Goal: Task Accomplishment & Management: Complete application form

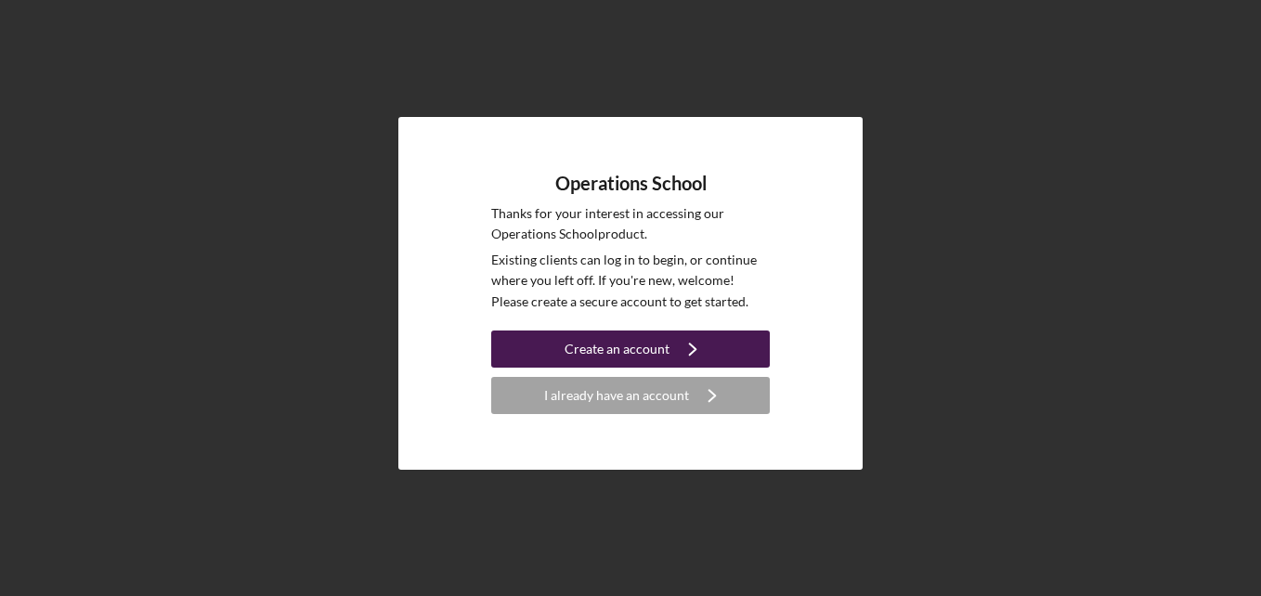
click at [671, 350] on icon "Icon/Navigate" at bounding box center [693, 349] width 46 height 46
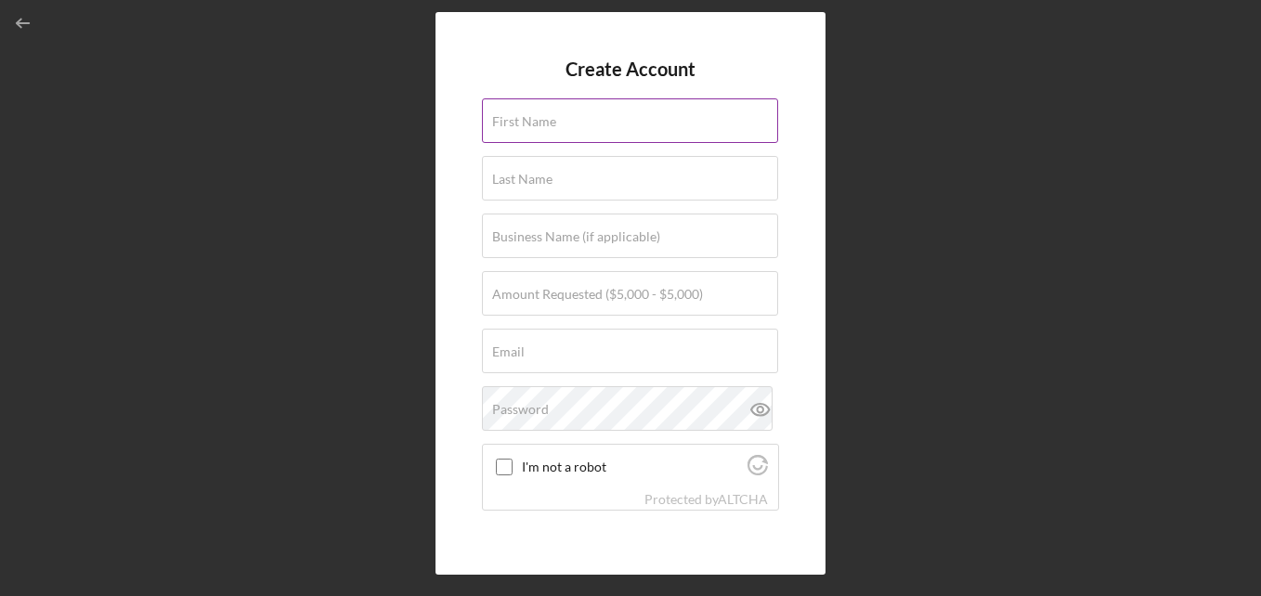
click at [626, 120] on div "First Name" at bounding box center [630, 121] width 297 height 46
type input "[PERSON_NAME]"
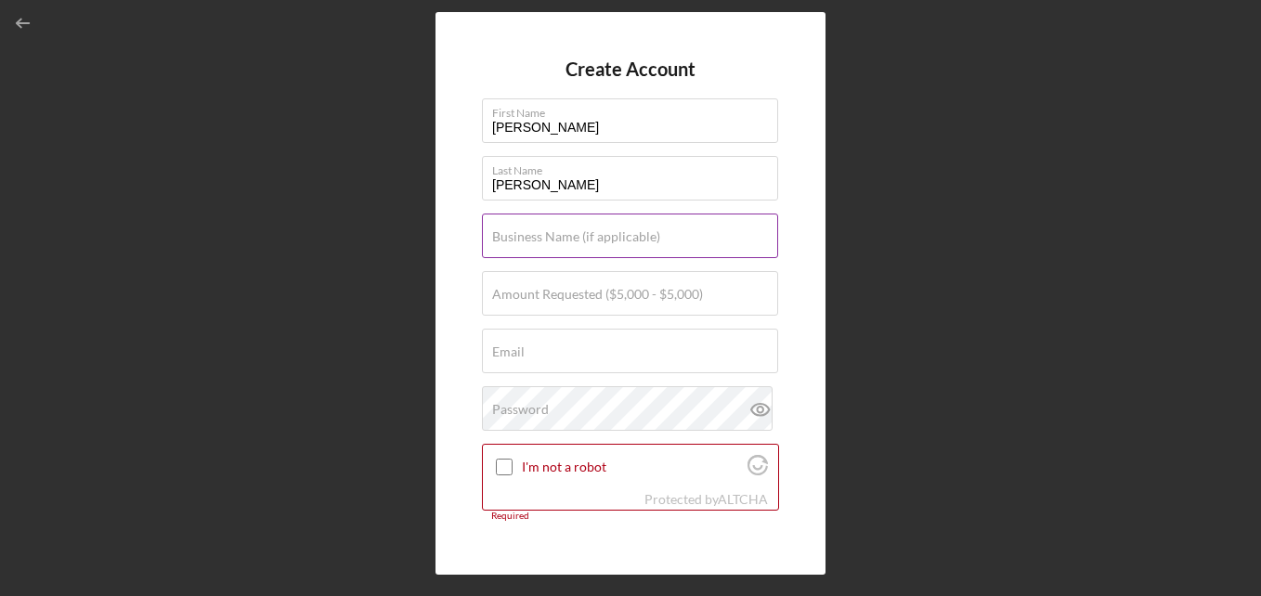
click at [588, 228] on div "Business Name (if applicable)" at bounding box center [630, 237] width 297 height 46
type input "Cre8ive Powers LLC dba [PERSON_NAME] Cuisine"
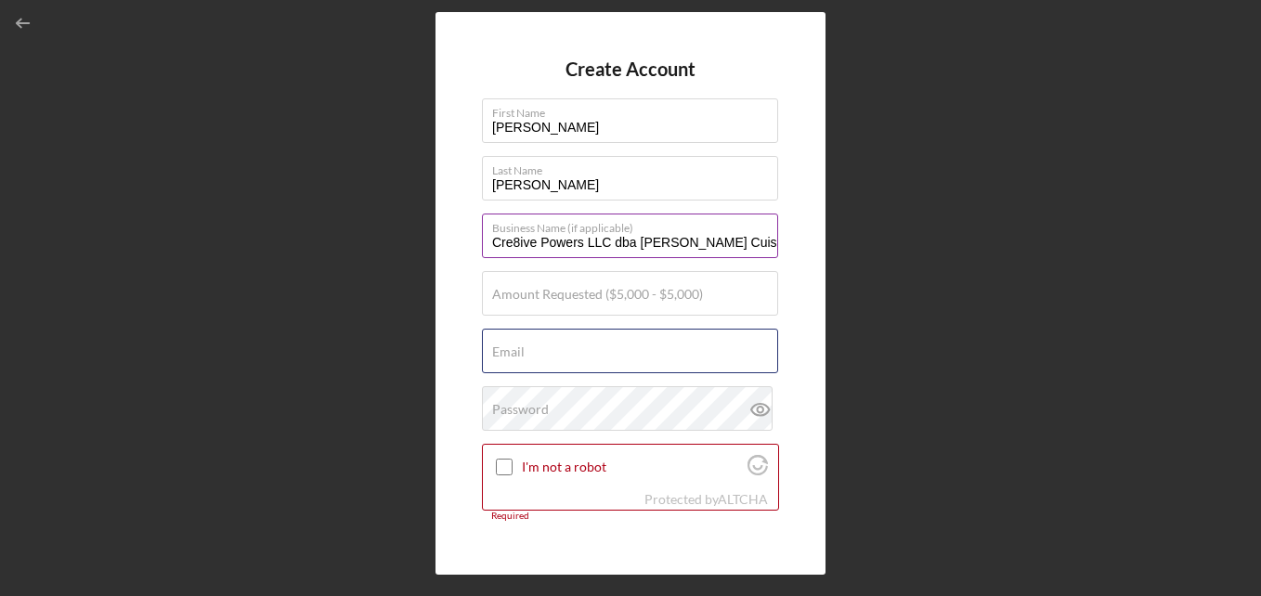
type input "[EMAIL_ADDRESS][DOMAIN_NAME]"
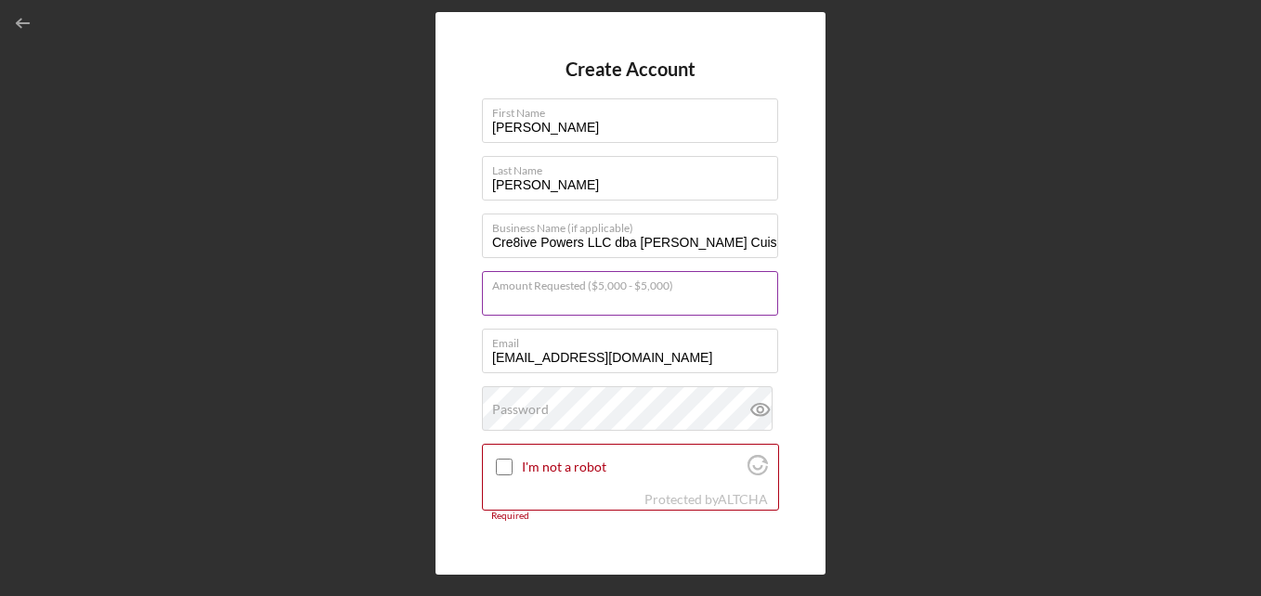
click at [589, 304] on input "Amount Requested ($5,000 - $5,000)" at bounding box center [630, 293] width 296 height 45
type input "$5,000"
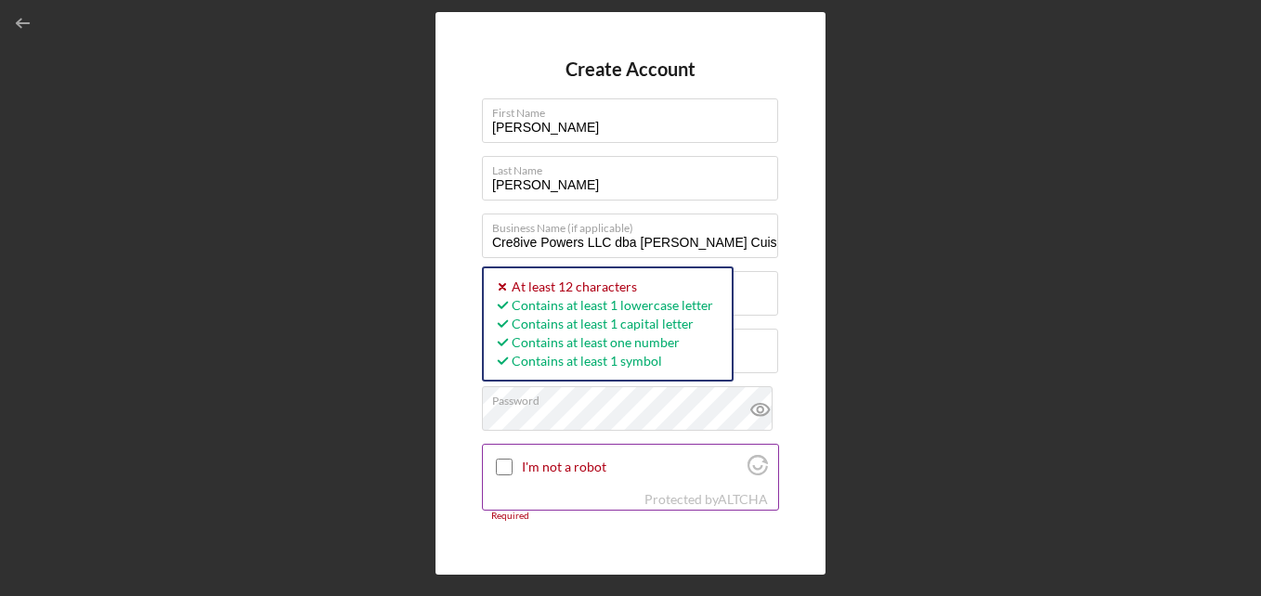
click at [502, 462] on input "I'm not a robot" at bounding box center [504, 467] width 17 height 17
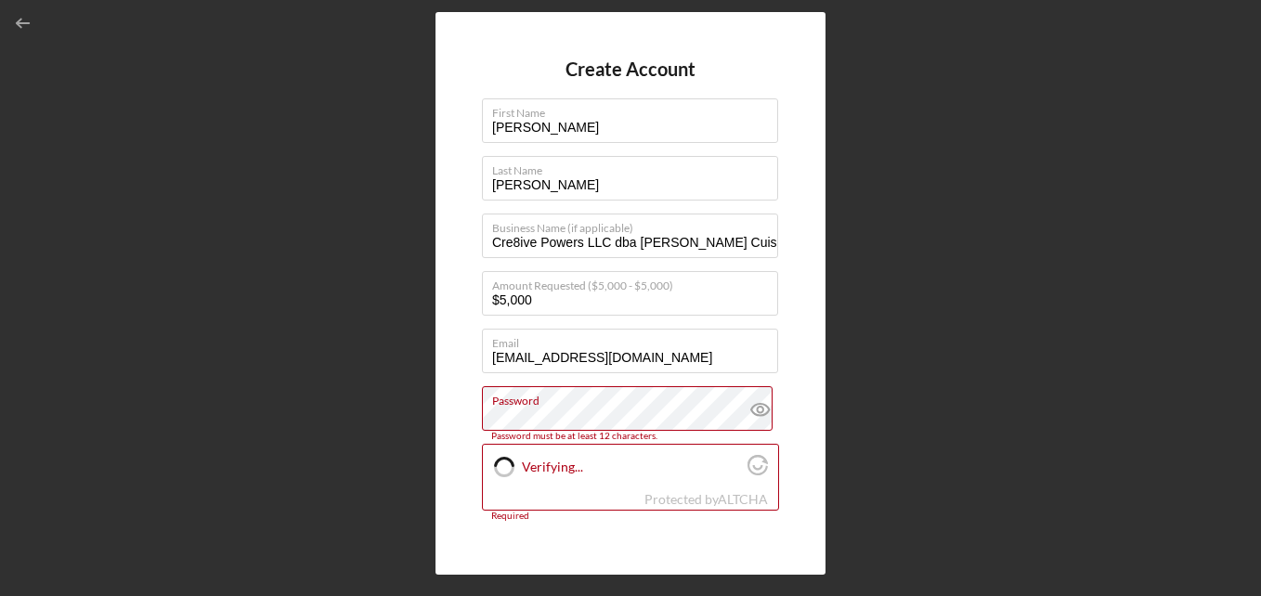
checkbox input "true"
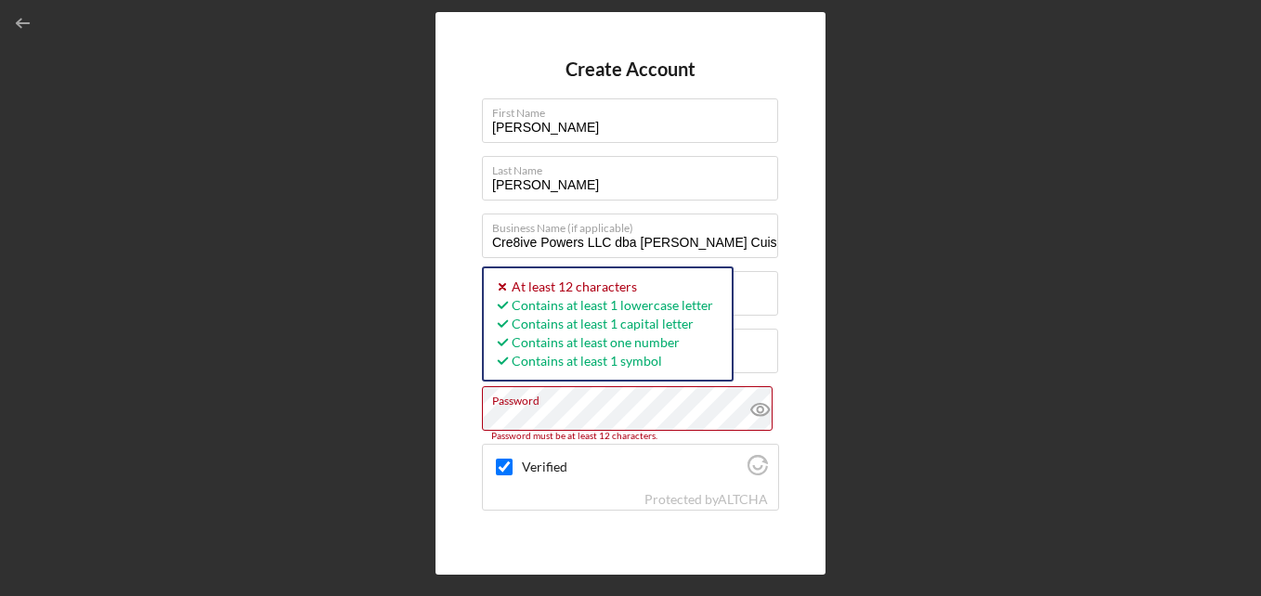
click at [410, 449] on div "Create Account First Name [PERSON_NAME] Last Name [PERSON_NAME] Business Name (…" at bounding box center [630, 293] width 1243 height 587
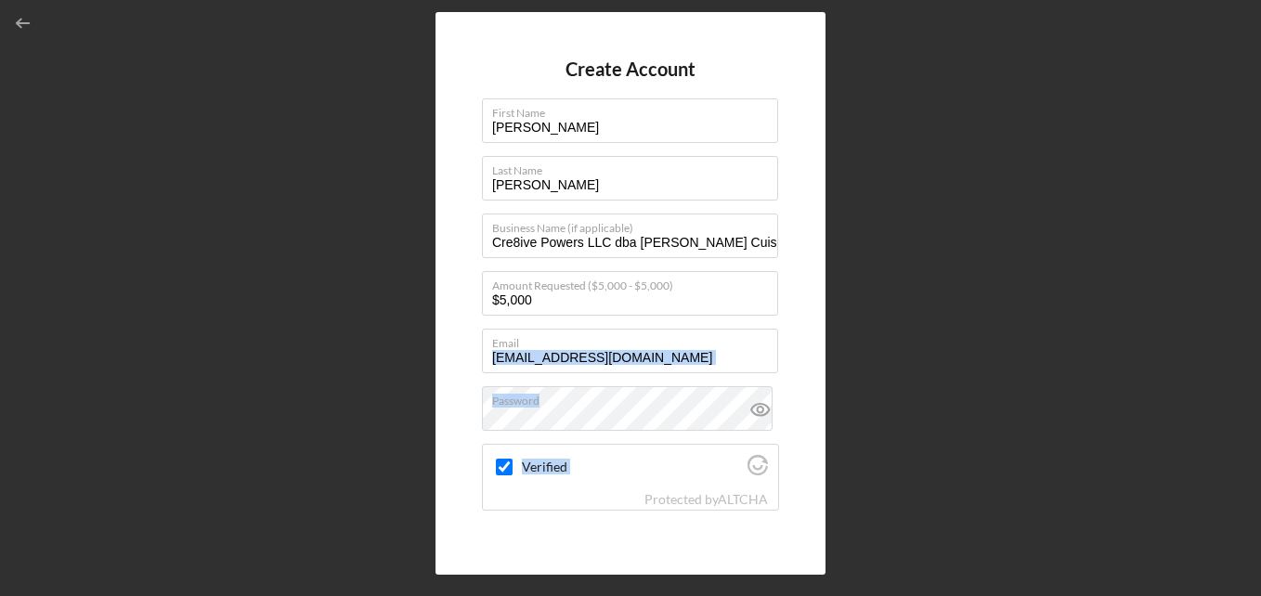
drag, startPoint x: 780, startPoint y: 350, endPoint x: 786, endPoint y: 445, distance: 94.9
click at [786, 445] on div "Create Account First Name [PERSON_NAME] Last Name [PERSON_NAME] Business Name (…" at bounding box center [631, 293] width 390 height 563
drag, startPoint x: 786, startPoint y: 445, endPoint x: 782, endPoint y: 494, distance: 49.4
click at [782, 494] on div "Create Account First Name [PERSON_NAME] Last Name [PERSON_NAME] Business Name (…" at bounding box center [631, 293] width 390 height 563
drag, startPoint x: 773, startPoint y: 426, endPoint x: 780, endPoint y: 510, distance: 83.9
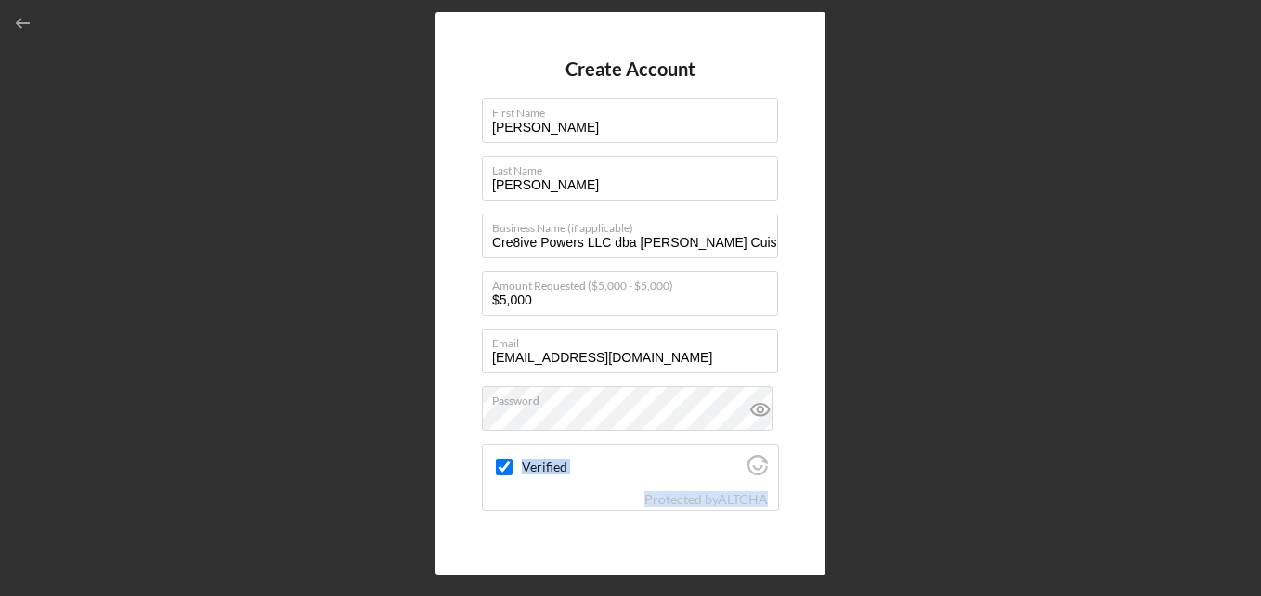
click at [780, 510] on div "Create Account First Name [PERSON_NAME] Last Name [PERSON_NAME] Business Name (…" at bounding box center [631, 293] width 390 height 563
drag, startPoint x: 780, startPoint y: 510, endPoint x: 781, endPoint y: 523, distance: 13.0
click at [781, 523] on div "Create Account First Name [PERSON_NAME] Last Name [PERSON_NAME] Business Name (…" at bounding box center [631, 293] width 390 height 563
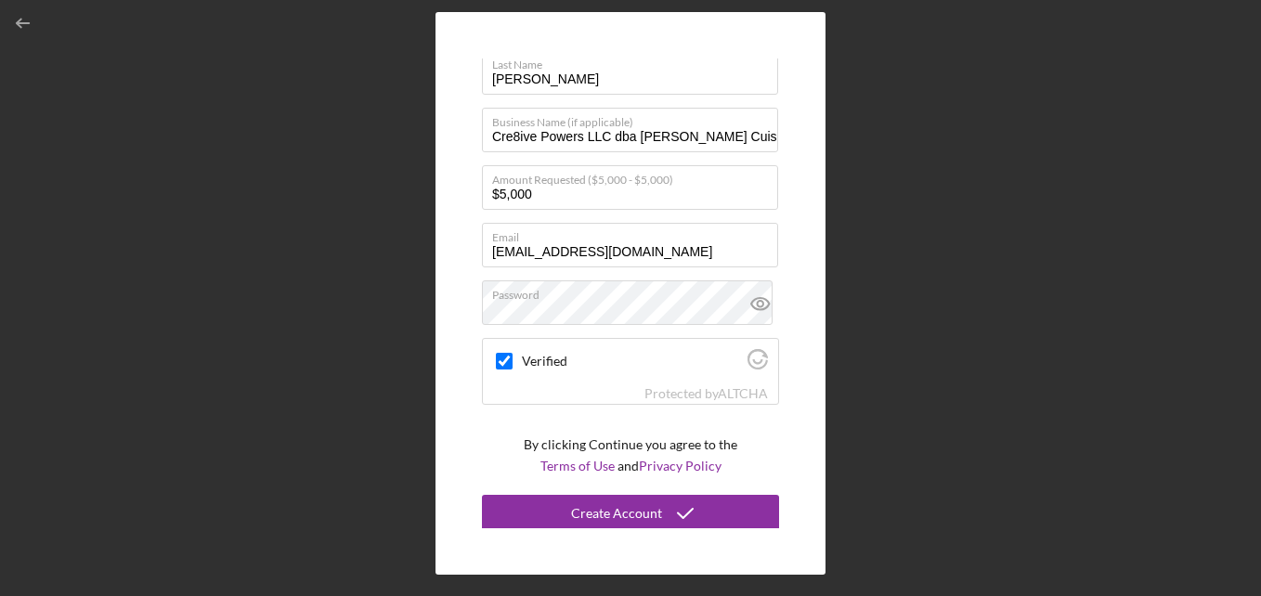
scroll to position [110, 0]
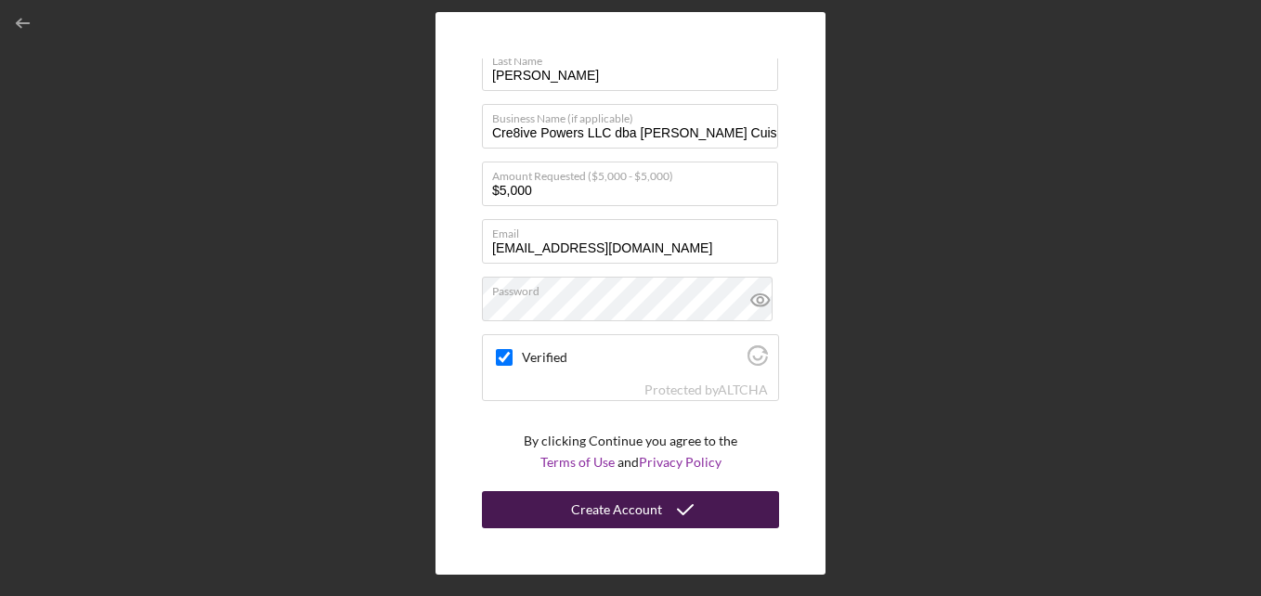
click at [653, 517] on div "Create Account" at bounding box center [616, 509] width 91 height 37
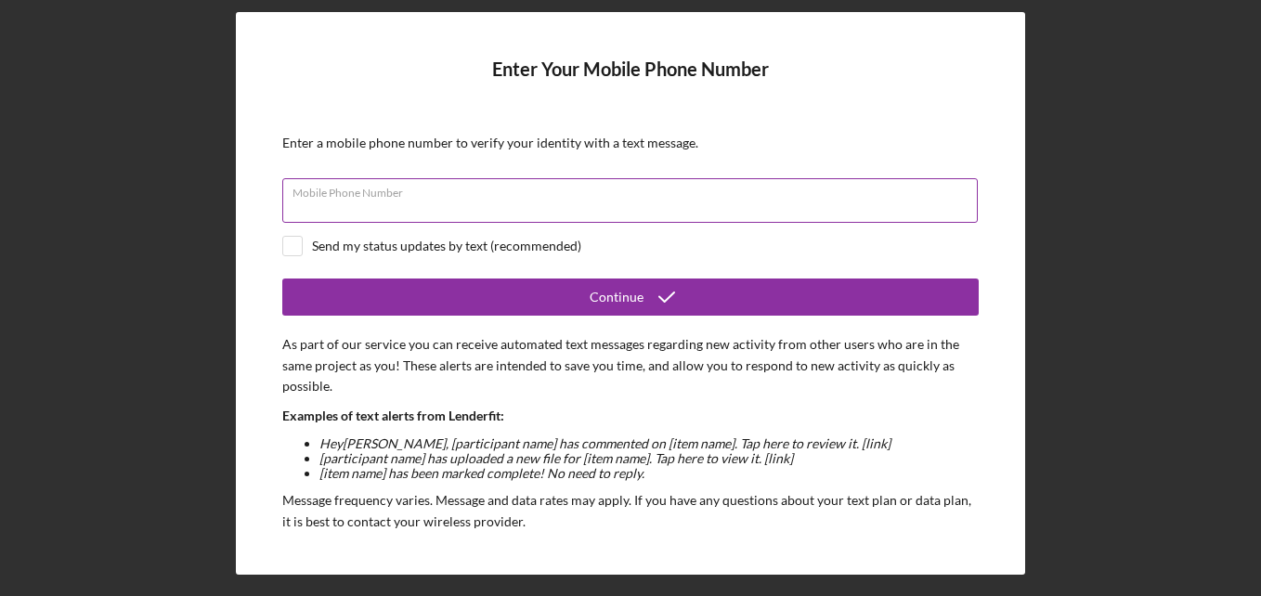
click at [516, 209] on input "Mobile Phone Number" at bounding box center [630, 200] width 696 height 45
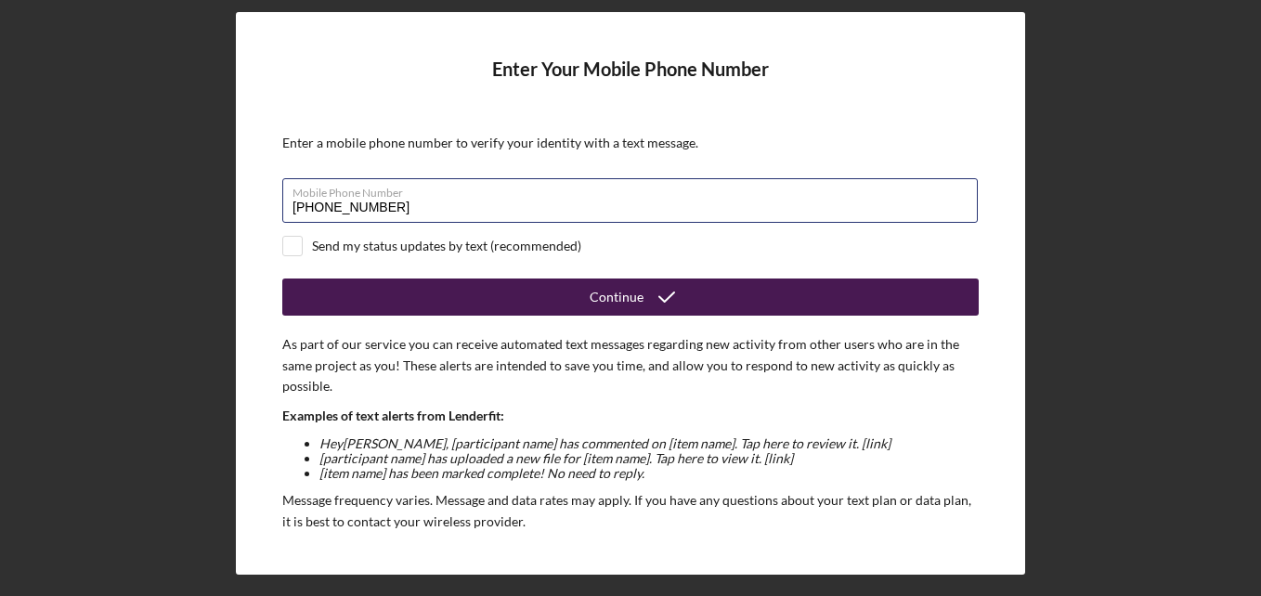
type input "[PHONE_NUMBER]"
click at [595, 295] on div "Continue" at bounding box center [617, 297] width 54 height 37
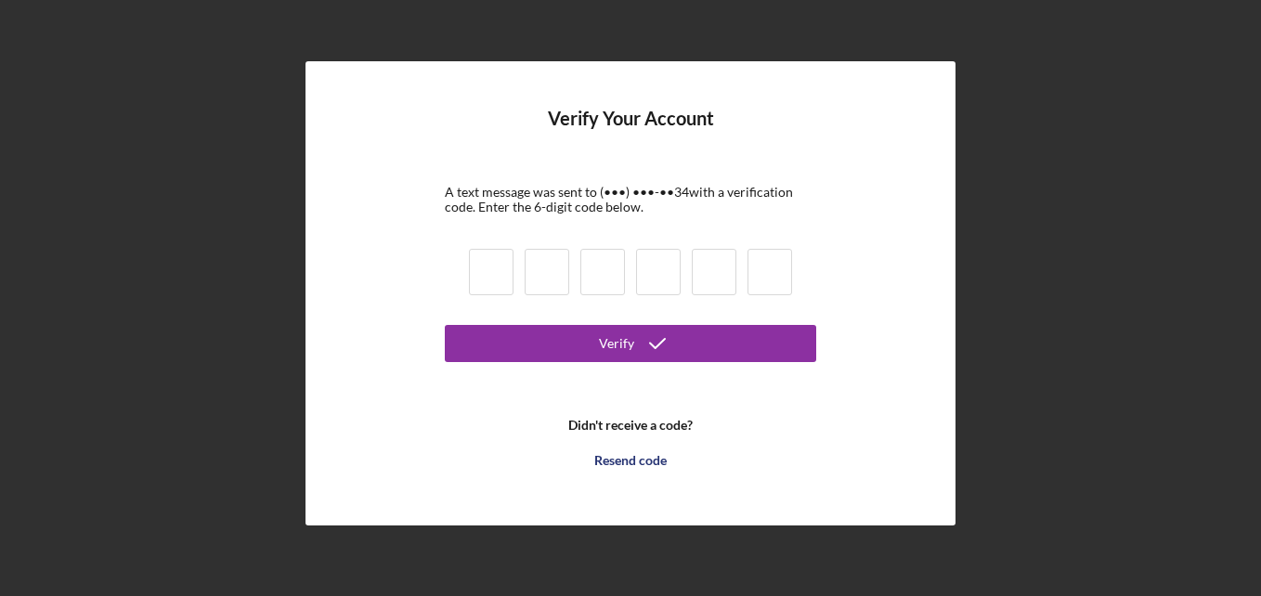
click at [499, 274] on input at bounding box center [491, 272] width 45 height 46
type input "4"
type input "6"
type input "8"
type input "5"
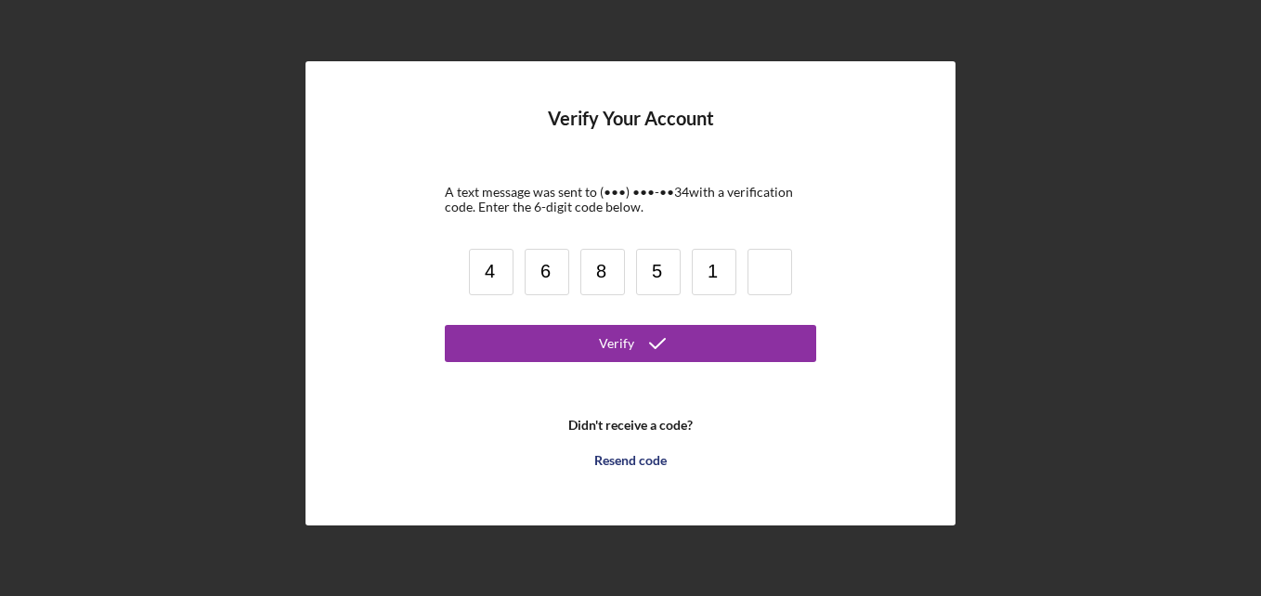
type input "1"
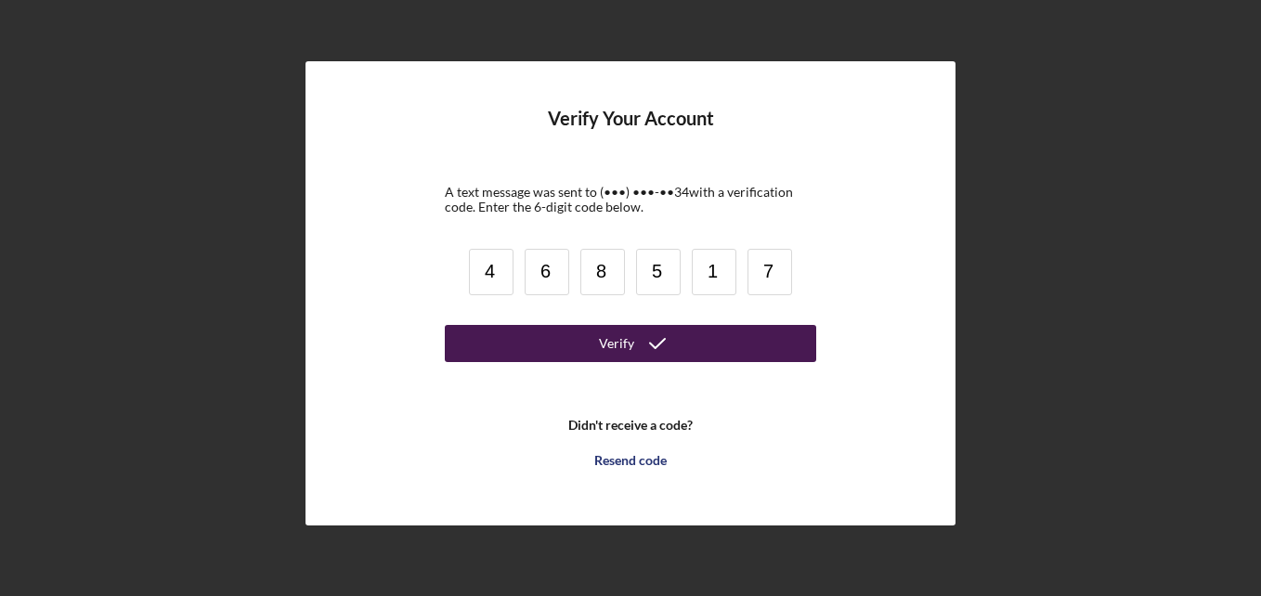
type input "7"
click at [607, 353] on div "Verify" at bounding box center [616, 343] width 35 height 37
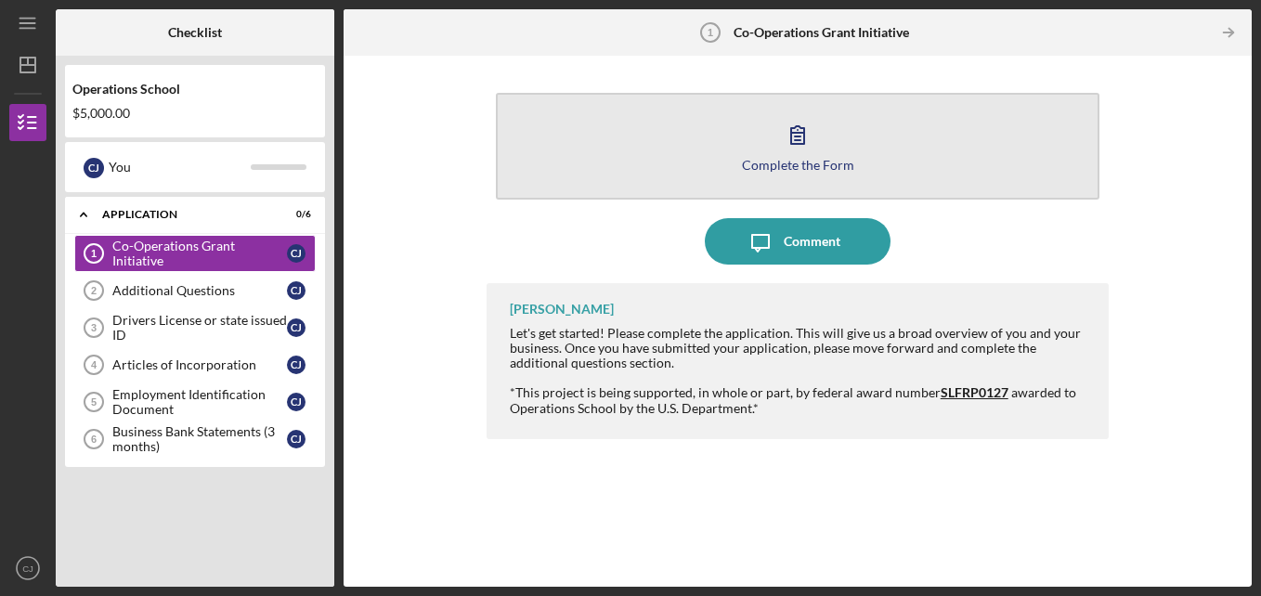
click at [825, 172] on button "Complete the Form Form" at bounding box center [798, 146] width 605 height 107
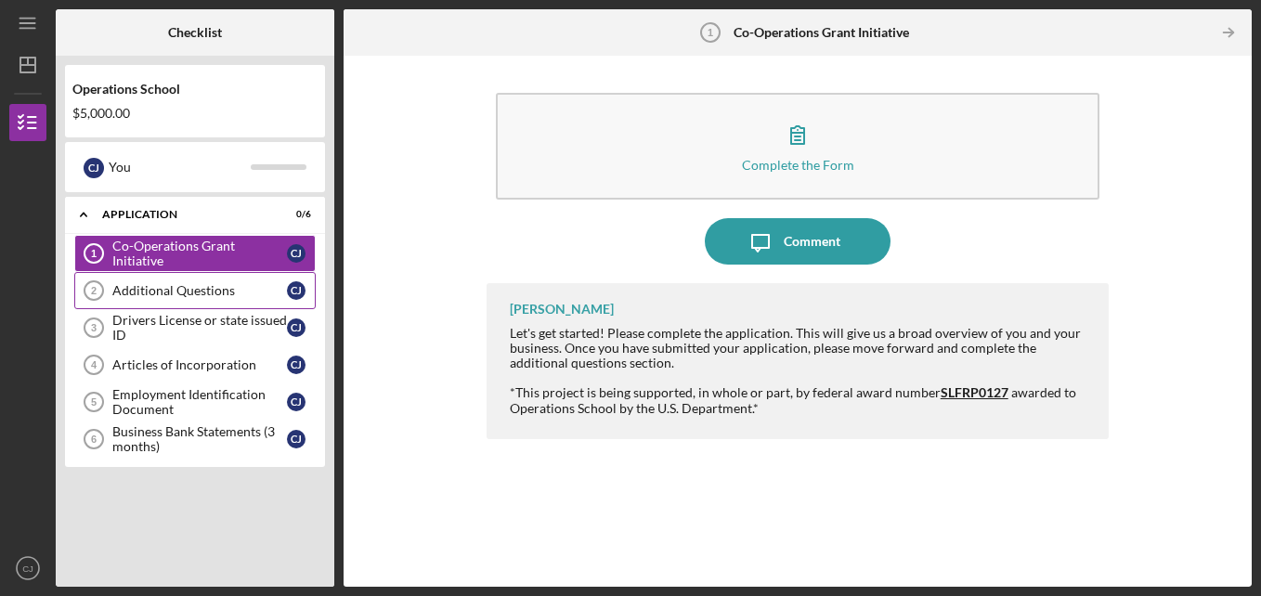
click at [197, 284] on div "Additional Questions" at bounding box center [199, 290] width 175 height 15
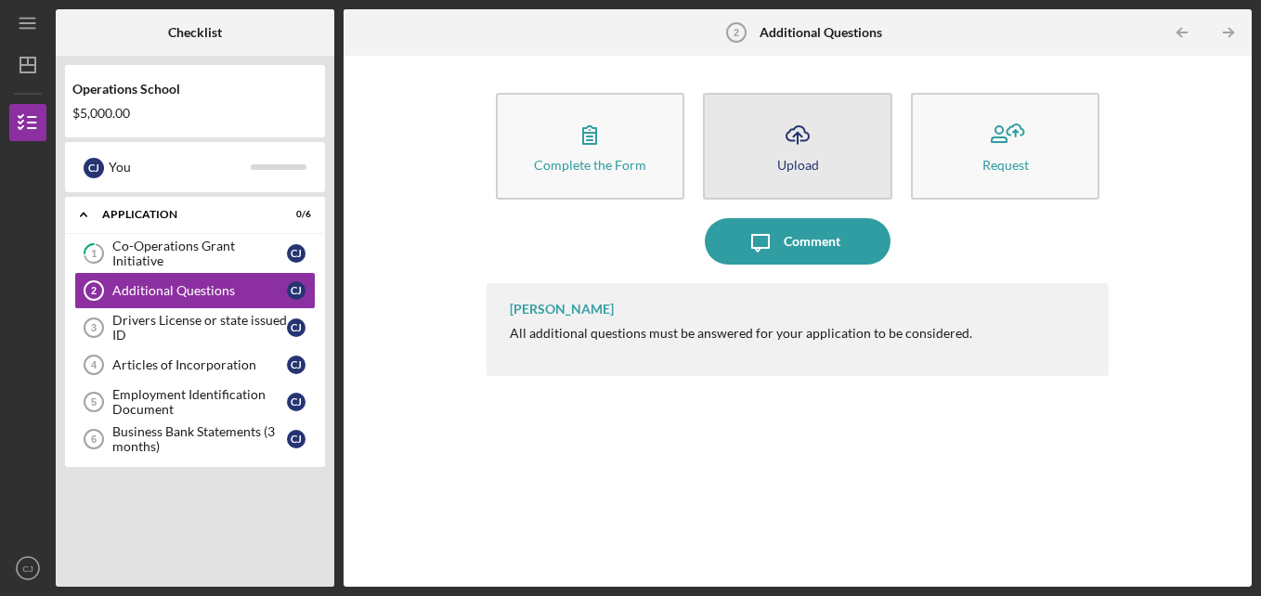
click at [806, 153] on icon "Icon/Upload" at bounding box center [798, 134] width 46 height 46
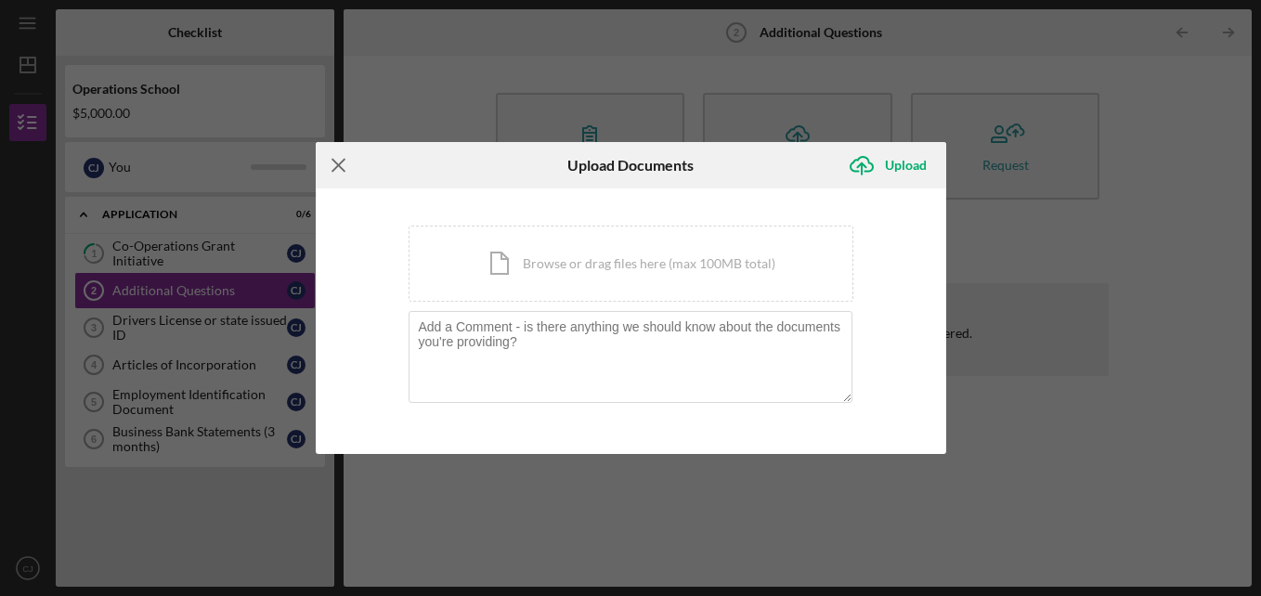
click at [330, 168] on icon "Icon/Menu Close" at bounding box center [339, 165] width 46 height 46
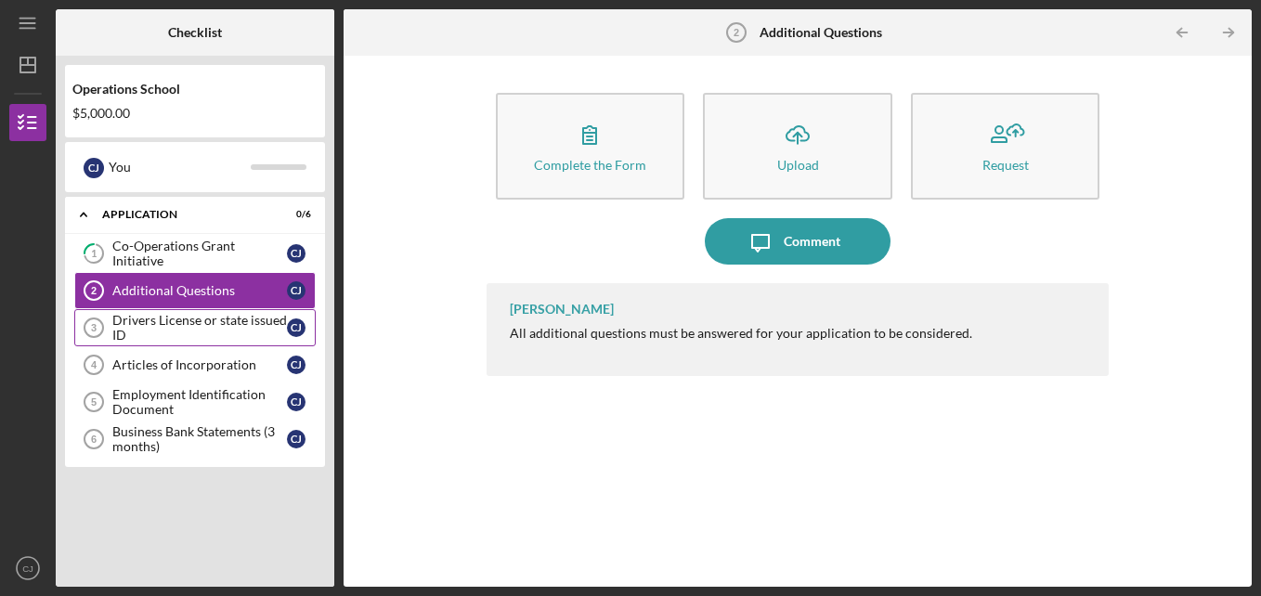
click at [174, 329] on div "Drivers License or state issued ID" at bounding box center [199, 328] width 175 height 30
